Goal: Information Seeking & Learning: Learn about a topic

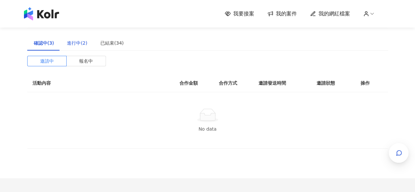
click at [74, 42] on div "進行中(2)" at bounding box center [77, 42] width 20 height 7
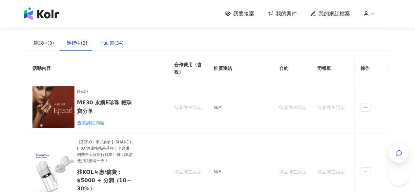
click at [112, 45] on div "已結束(34)" at bounding box center [111, 42] width 23 height 7
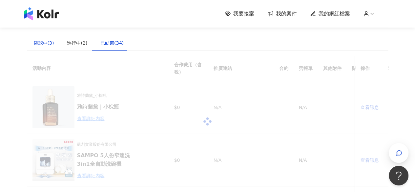
click at [43, 44] on div "確認中(3)" at bounding box center [44, 42] width 20 height 7
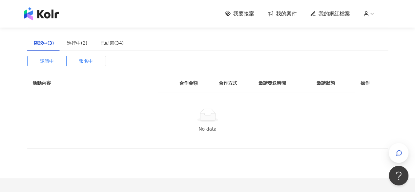
click at [77, 62] on label "報名中" at bounding box center [86, 61] width 39 height 11
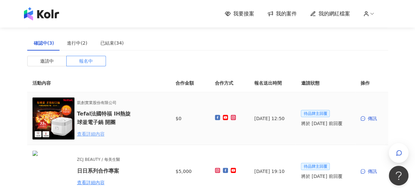
click at [93, 134] on div "查看詳細內容" at bounding box center [105, 133] width 57 height 7
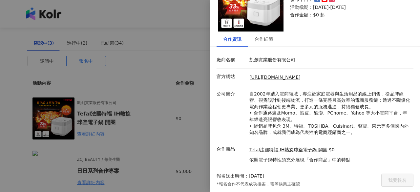
scroll to position [58, 0]
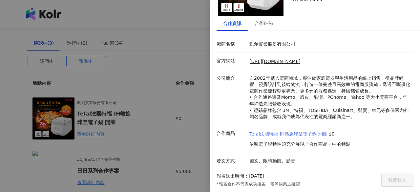
click at [277, 134] on link "Tefal法國特福 IH熱旋球釜電子鍋 開團" at bounding box center [288, 134] width 78 height 7
click at [290, 62] on link "https://www.creata.com.tw/index.php/zh/" at bounding box center [274, 61] width 51 height 5
